Goal: Register for event/course

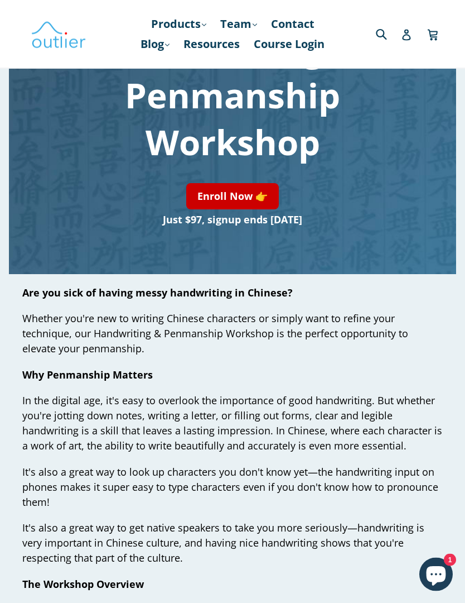
scroll to position [223, 0]
click at [407, 38] on icon at bounding box center [406, 35] width 11 height 11
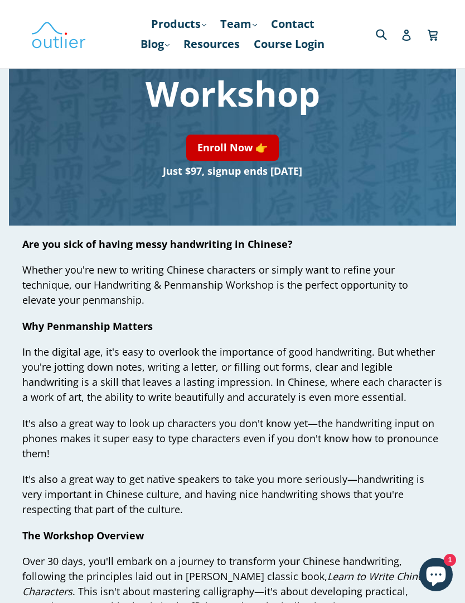
click at [216, 152] on link "Enroll Now 👉" at bounding box center [232, 147] width 93 height 26
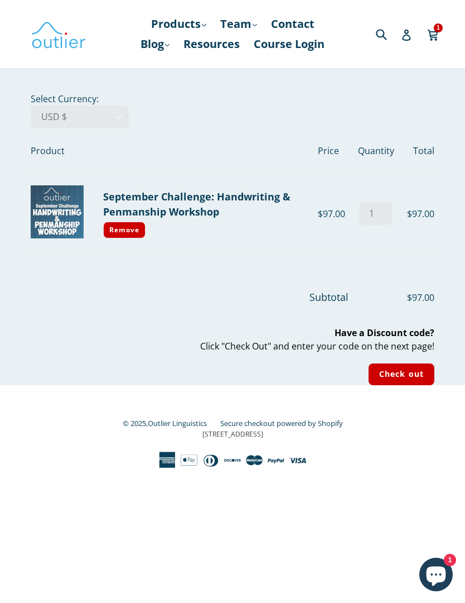
click at [406, 374] on input "Check out" at bounding box center [402, 374] width 66 height 22
